Goal: Task Accomplishment & Management: Use online tool/utility

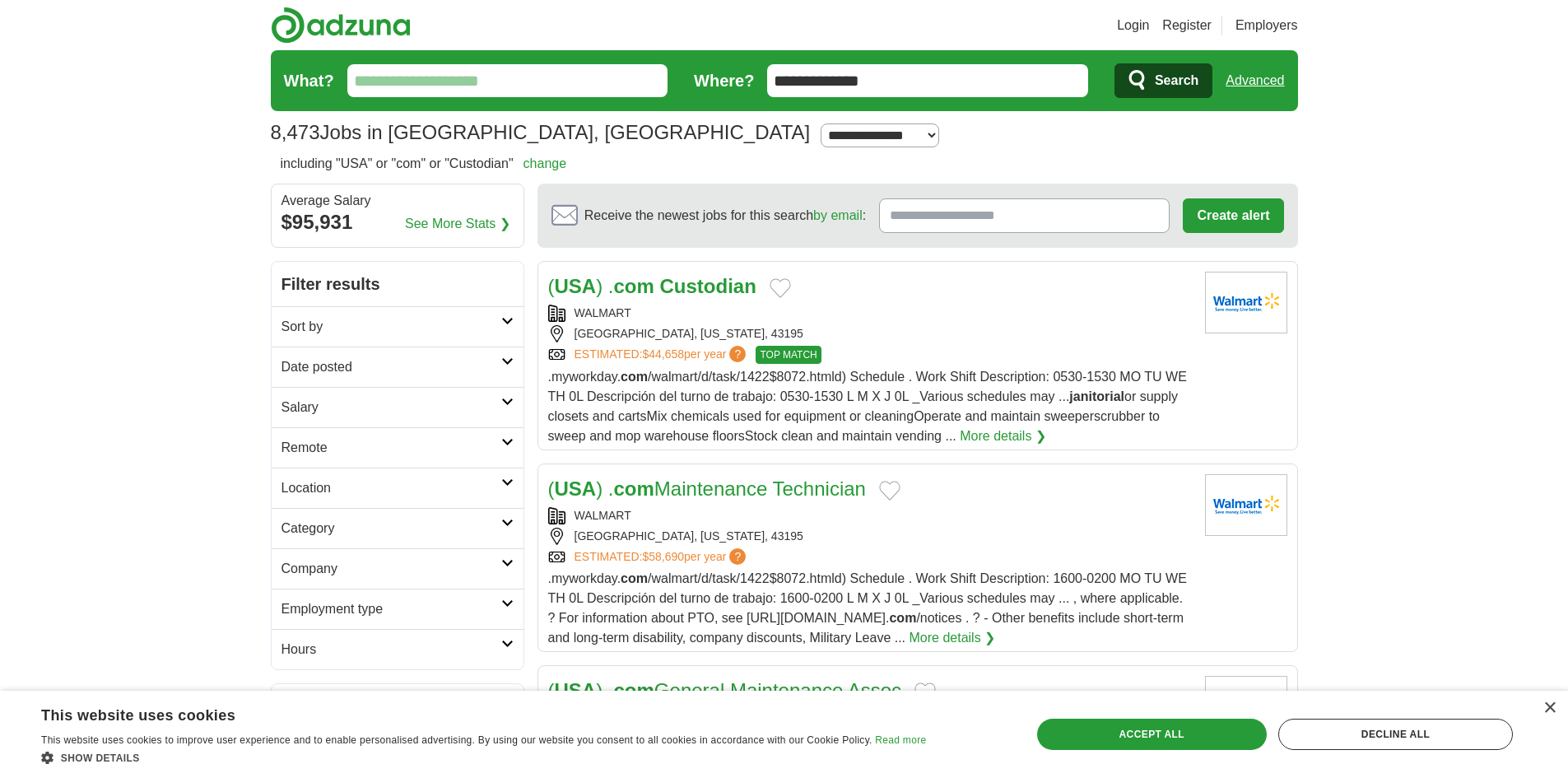
click at [621, 330] on div "[GEOGRAPHIC_DATA], [US_STATE], 43195" at bounding box center [869, 333] width 643 height 17
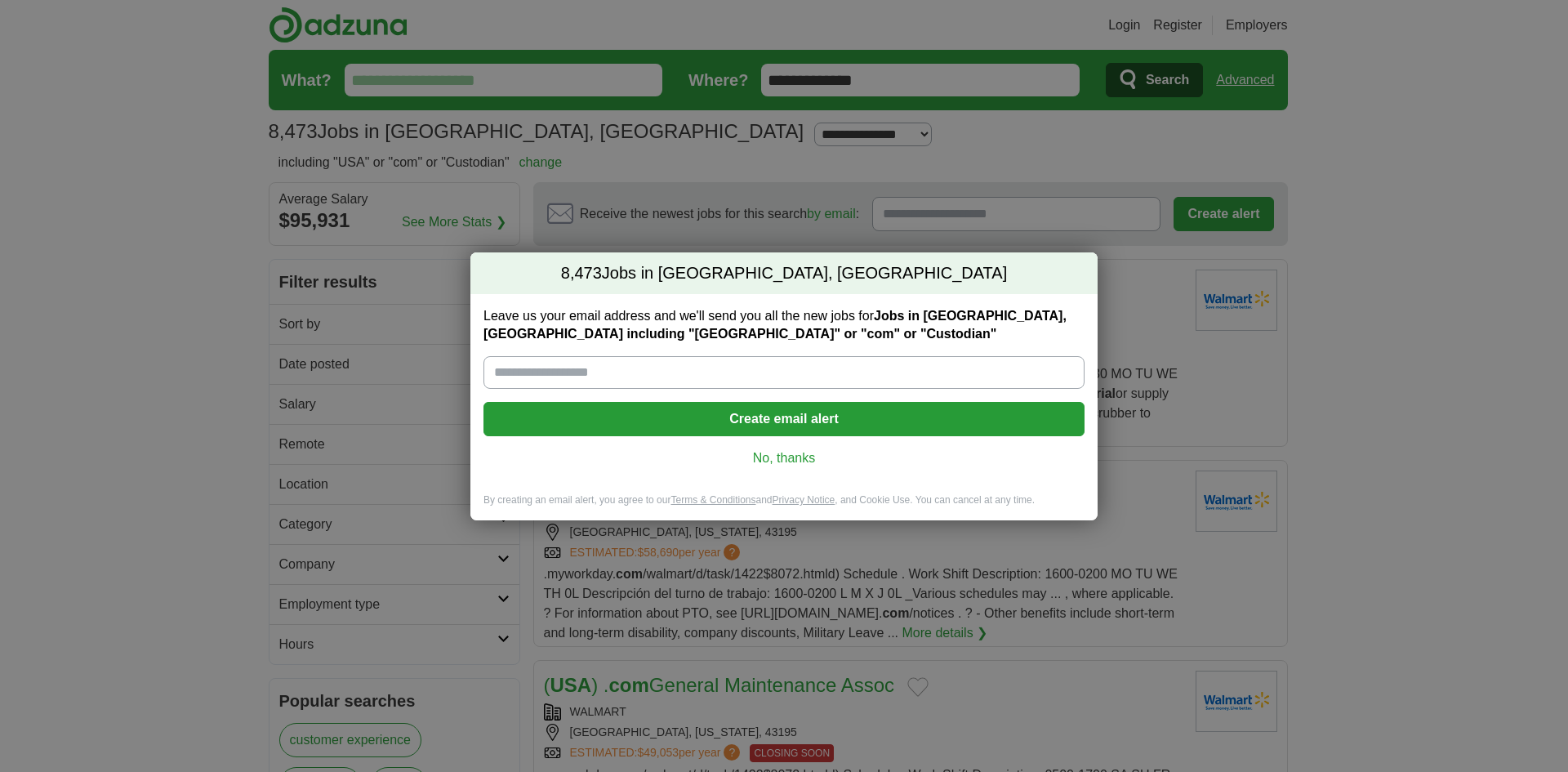
click at [775, 464] on link "No, thanks" at bounding box center [784, 458] width 575 height 18
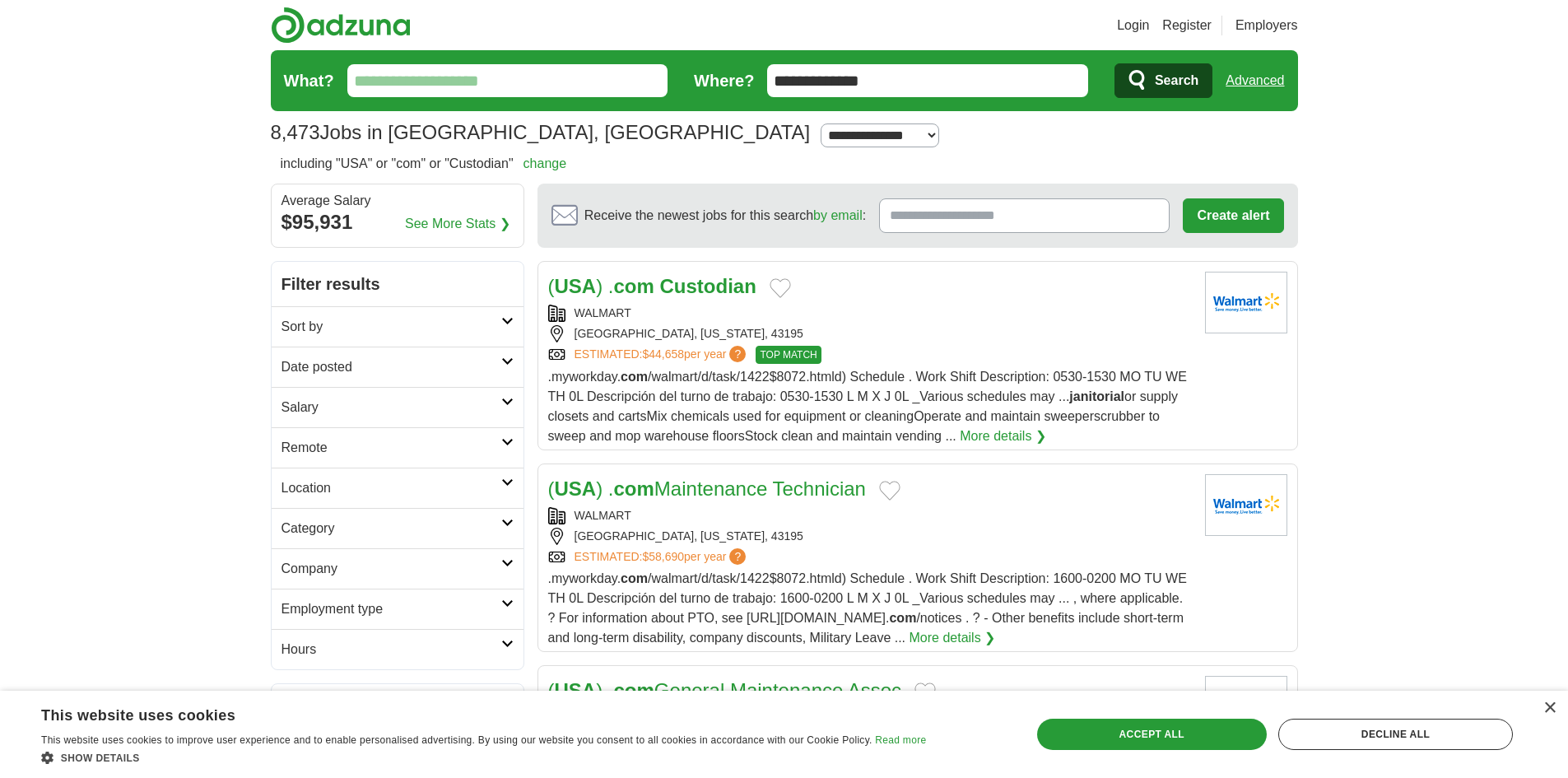
click at [628, 285] on strong "com" at bounding box center [634, 286] width 40 height 22
